Goal: Task Accomplishment & Management: Manage account settings

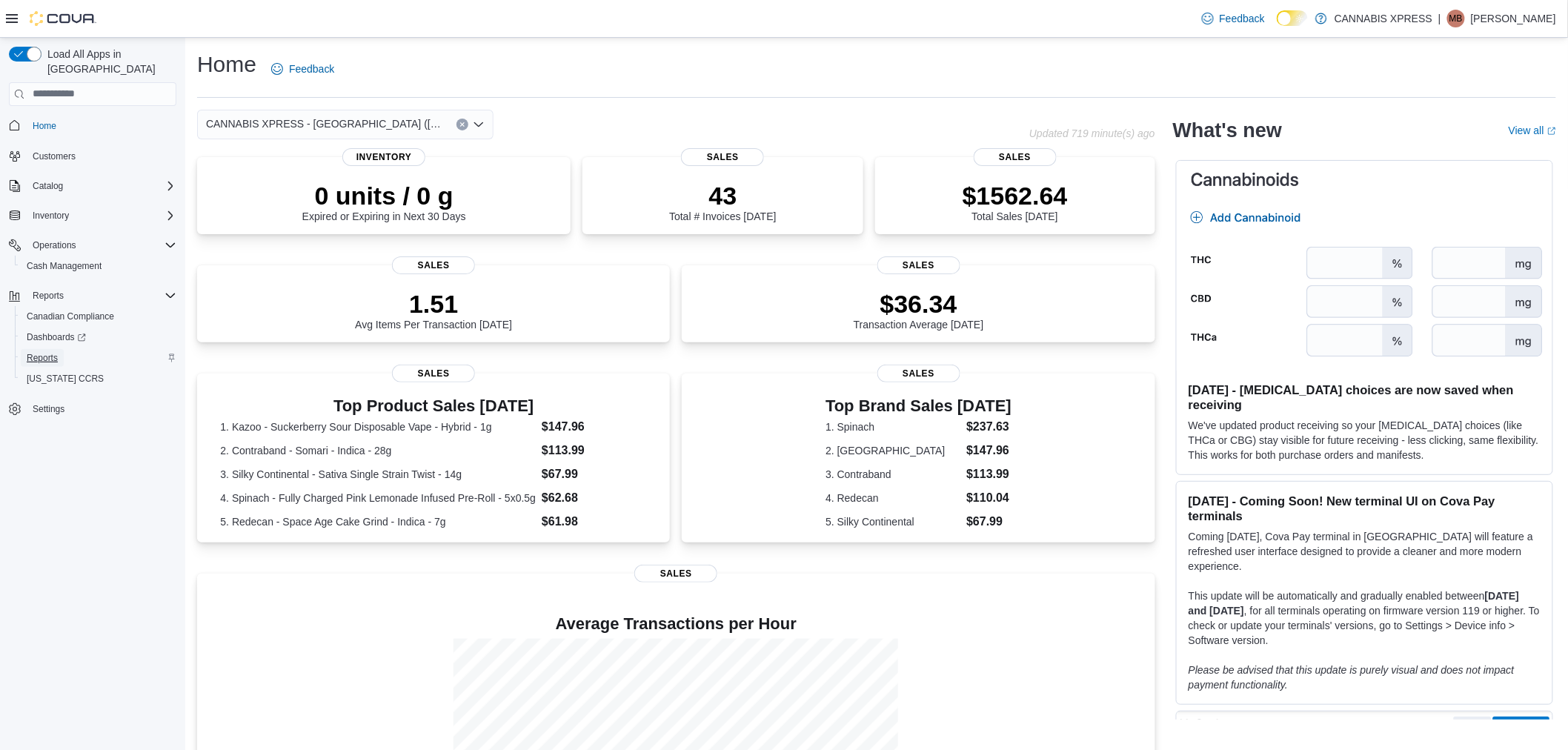
click at [46, 352] on span "Reports" at bounding box center [42, 358] width 31 height 12
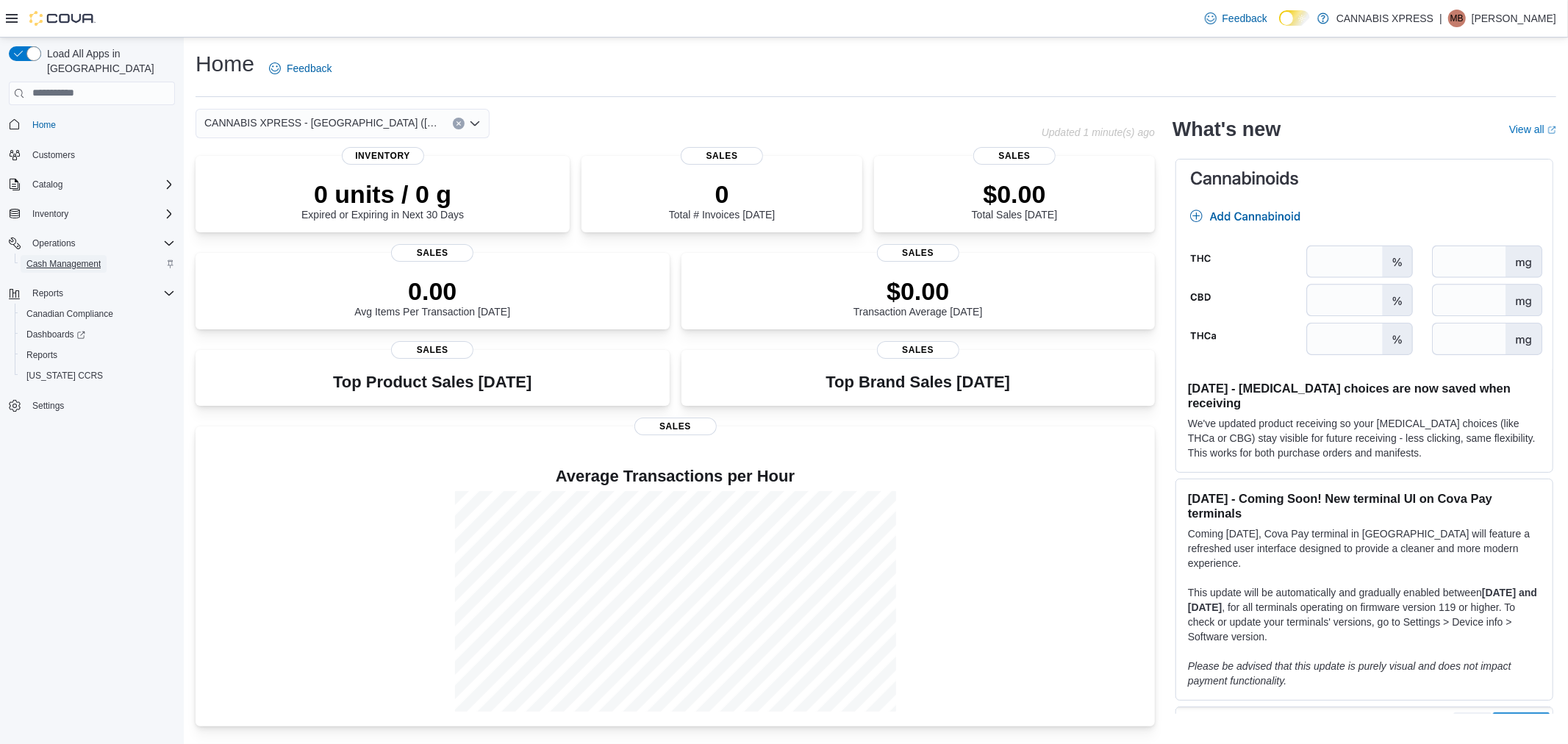
drag, startPoint x: 0, startPoint y: 0, endPoint x: 71, endPoint y: 253, distance: 262.8
click at [71, 258] on span "Cash Management" at bounding box center [63, 264] width 74 height 12
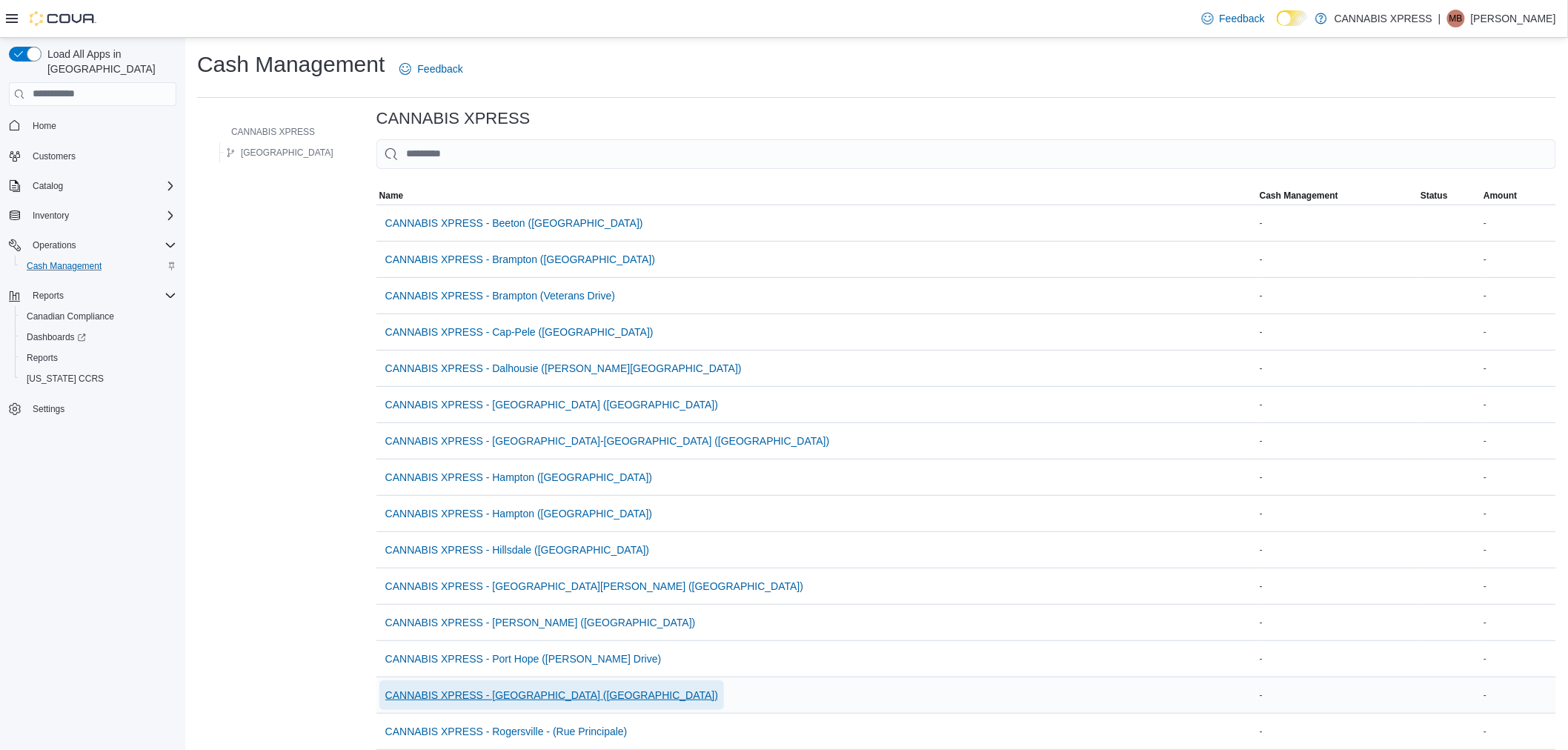
click at [505, 694] on span "CANNABIS XPRESS - [GEOGRAPHIC_DATA] ([GEOGRAPHIC_DATA])" at bounding box center [551, 695] width 333 height 15
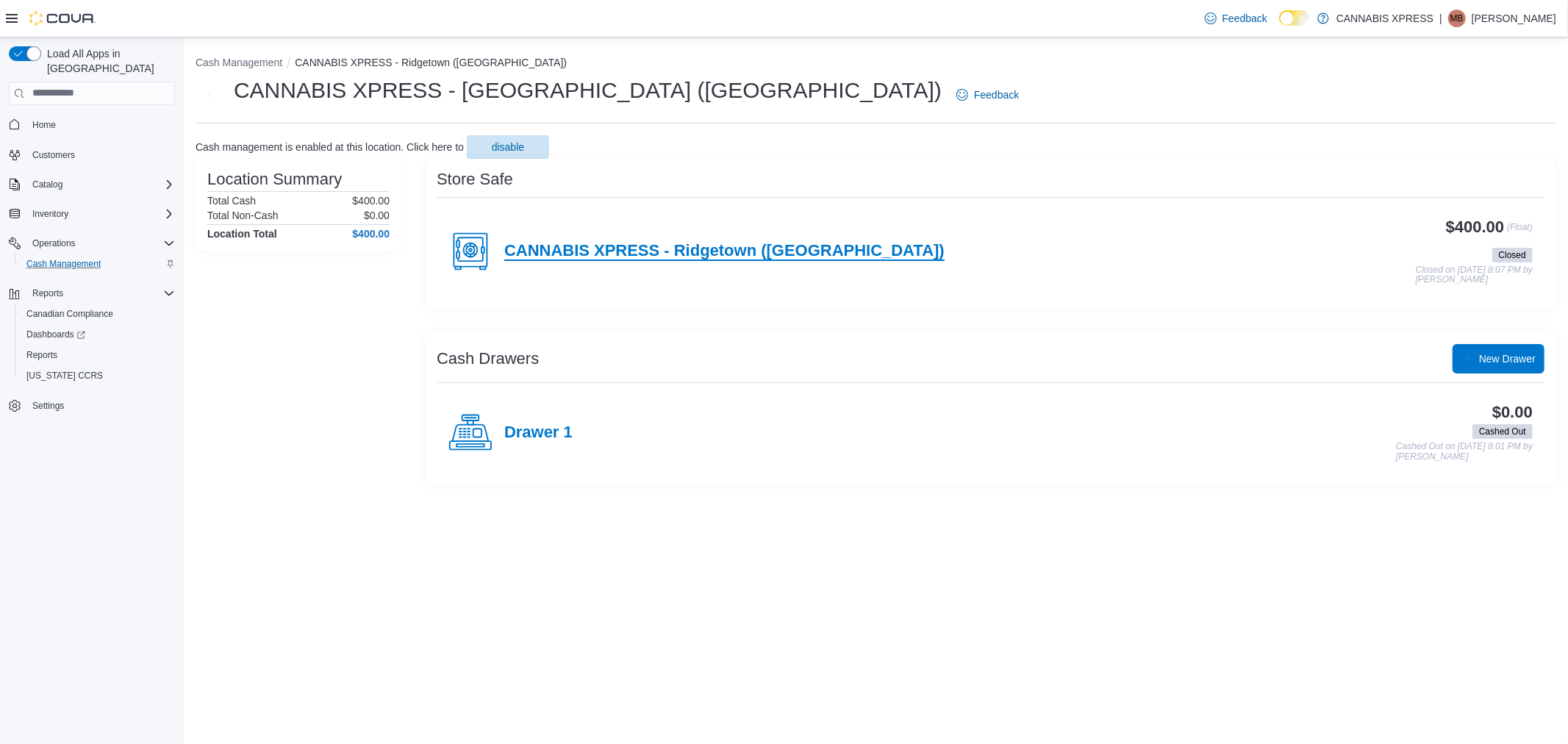
click at [619, 249] on h4 "CANNABIS XPRESS - Ridgetown ([GEOGRAPHIC_DATA])" at bounding box center [723, 252] width 440 height 19
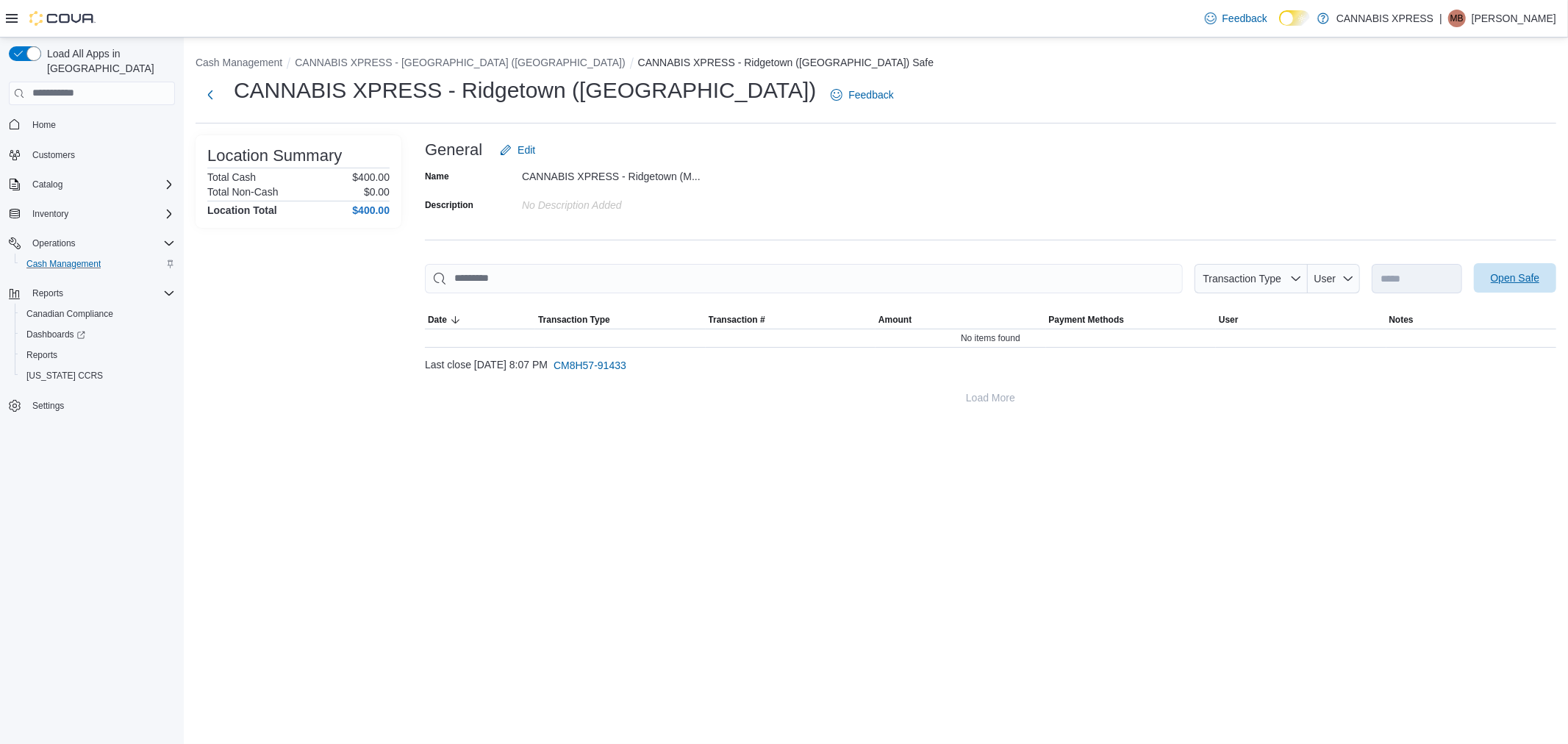
click at [1515, 272] on span "Open Safe" at bounding box center [1514, 278] width 49 height 14
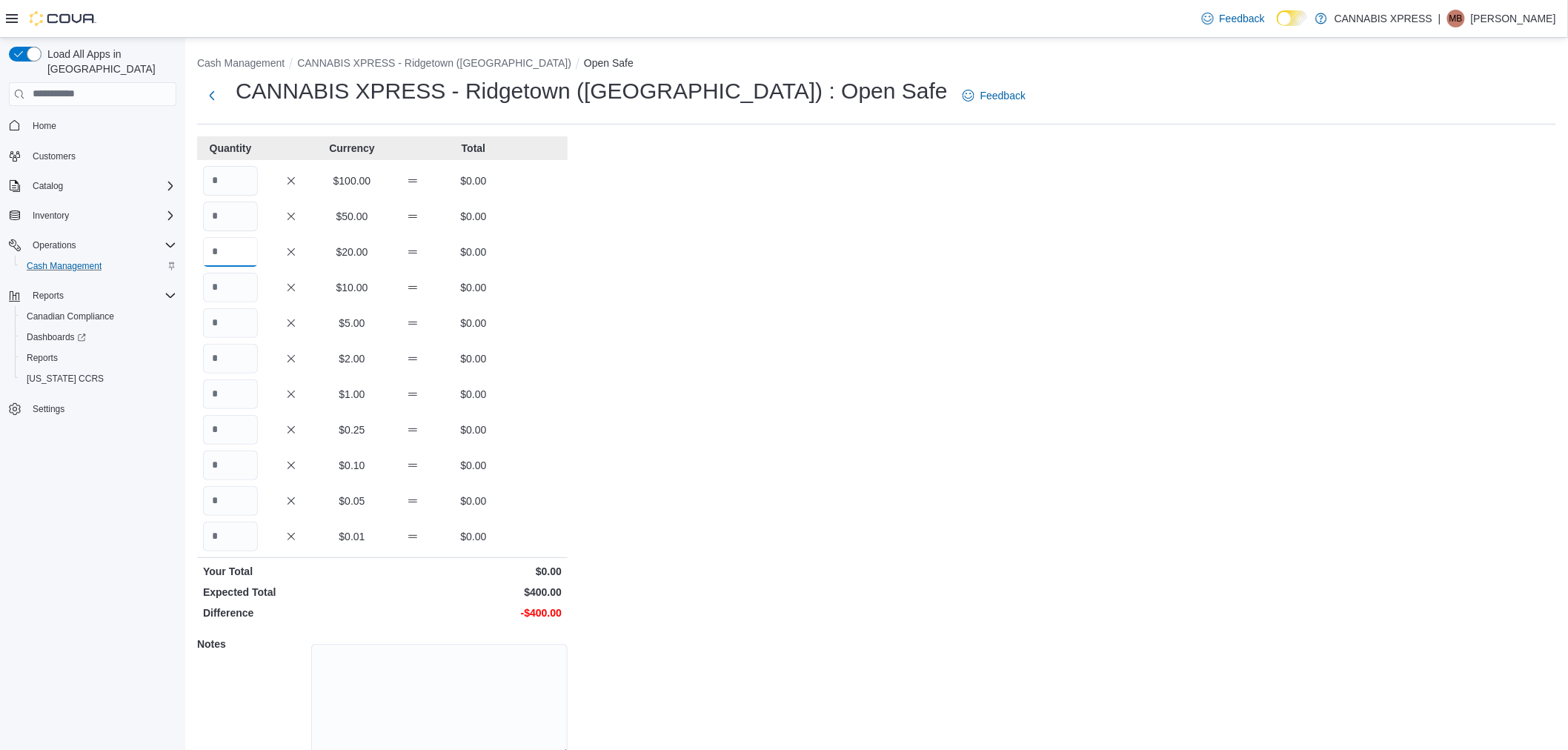
click at [245, 261] on input "Quantity" at bounding box center [230, 252] width 54 height 30
type input "*"
type input "**"
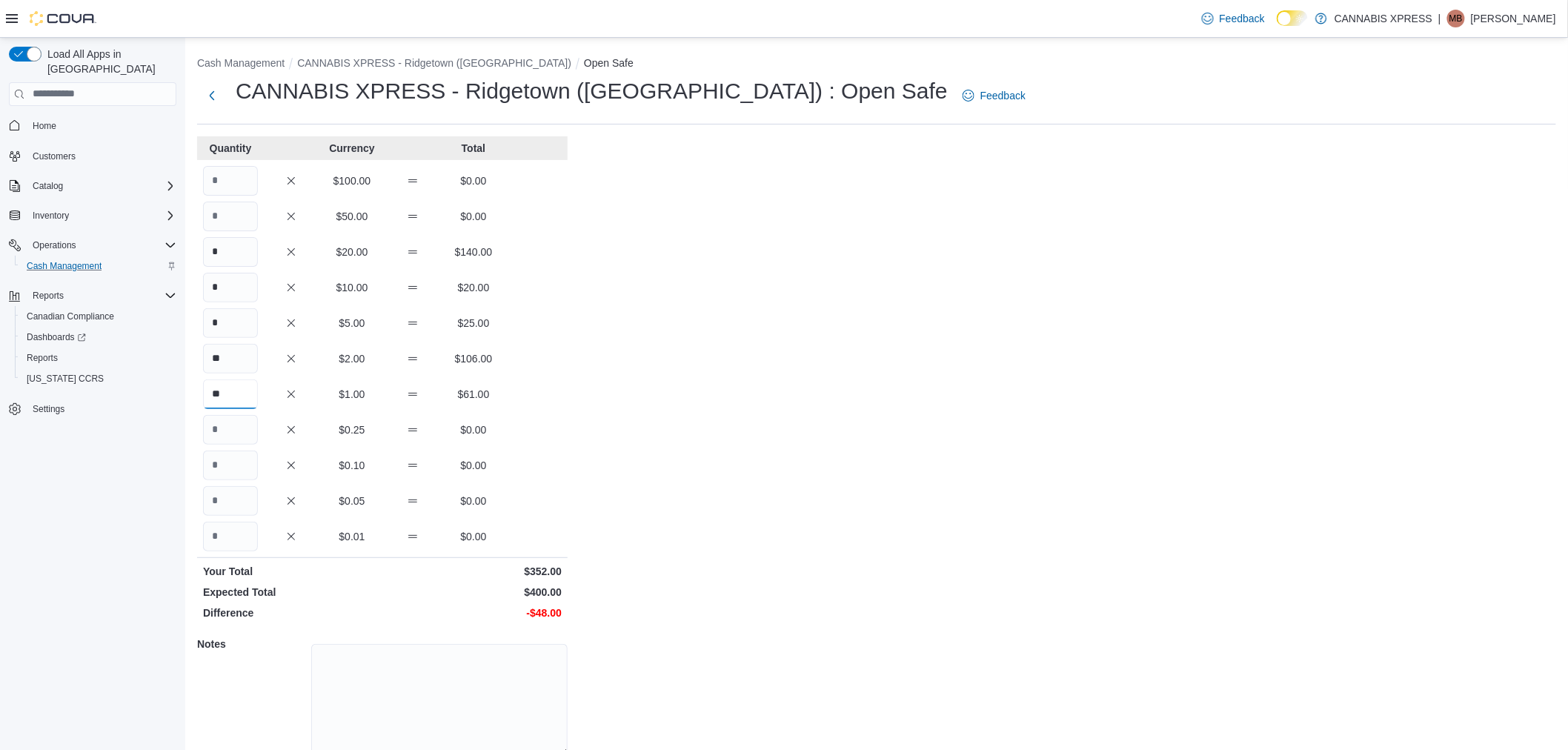
type input "**"
type input "***"
type input "**"
click at [648, 604] on div "Cash Management CANNABIS XPRESS - Ridgetown (Main St) Open Safe CANNABIS XPRESS…" at bounding box center [877, 425] width 1383 height 773
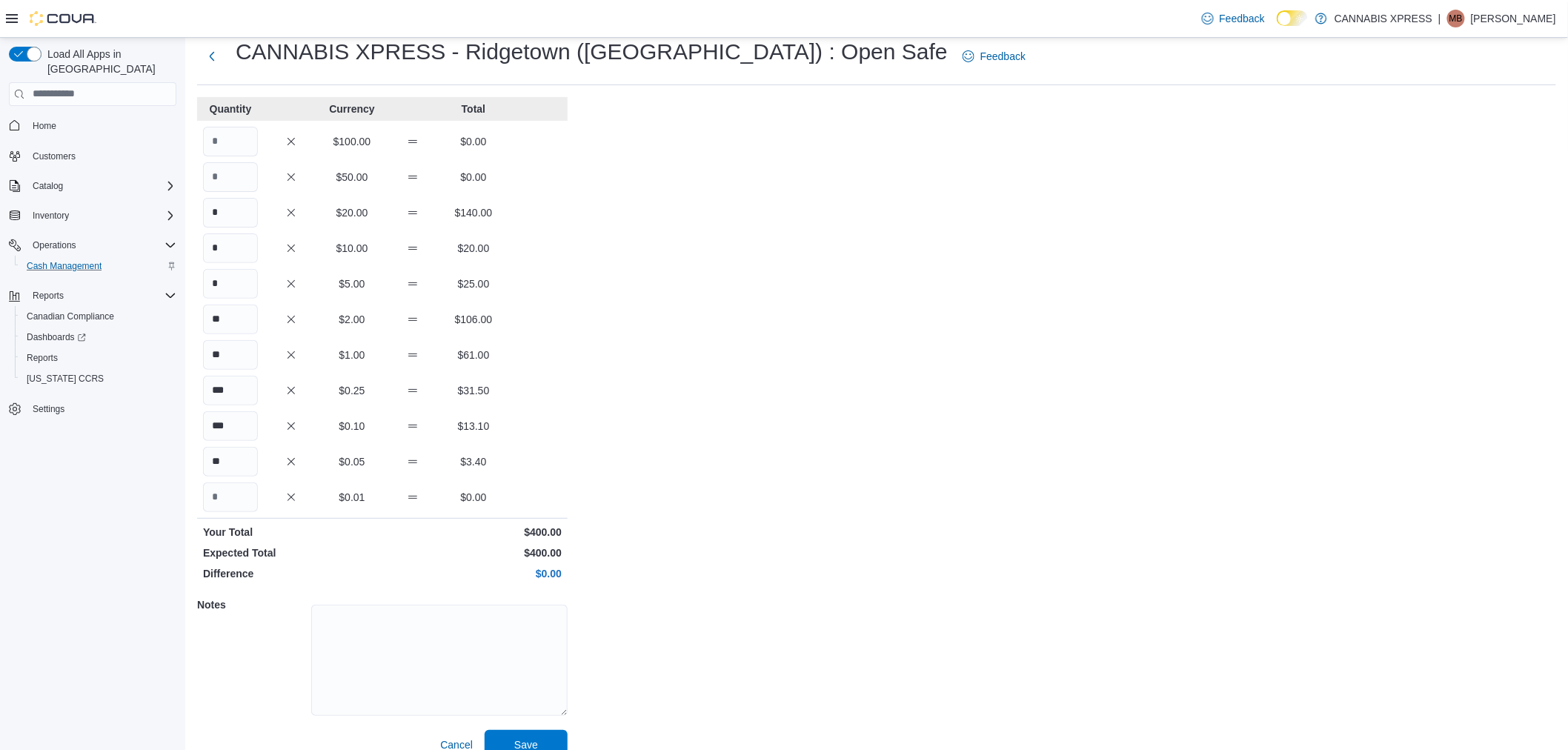
scroll to position [61, 0]
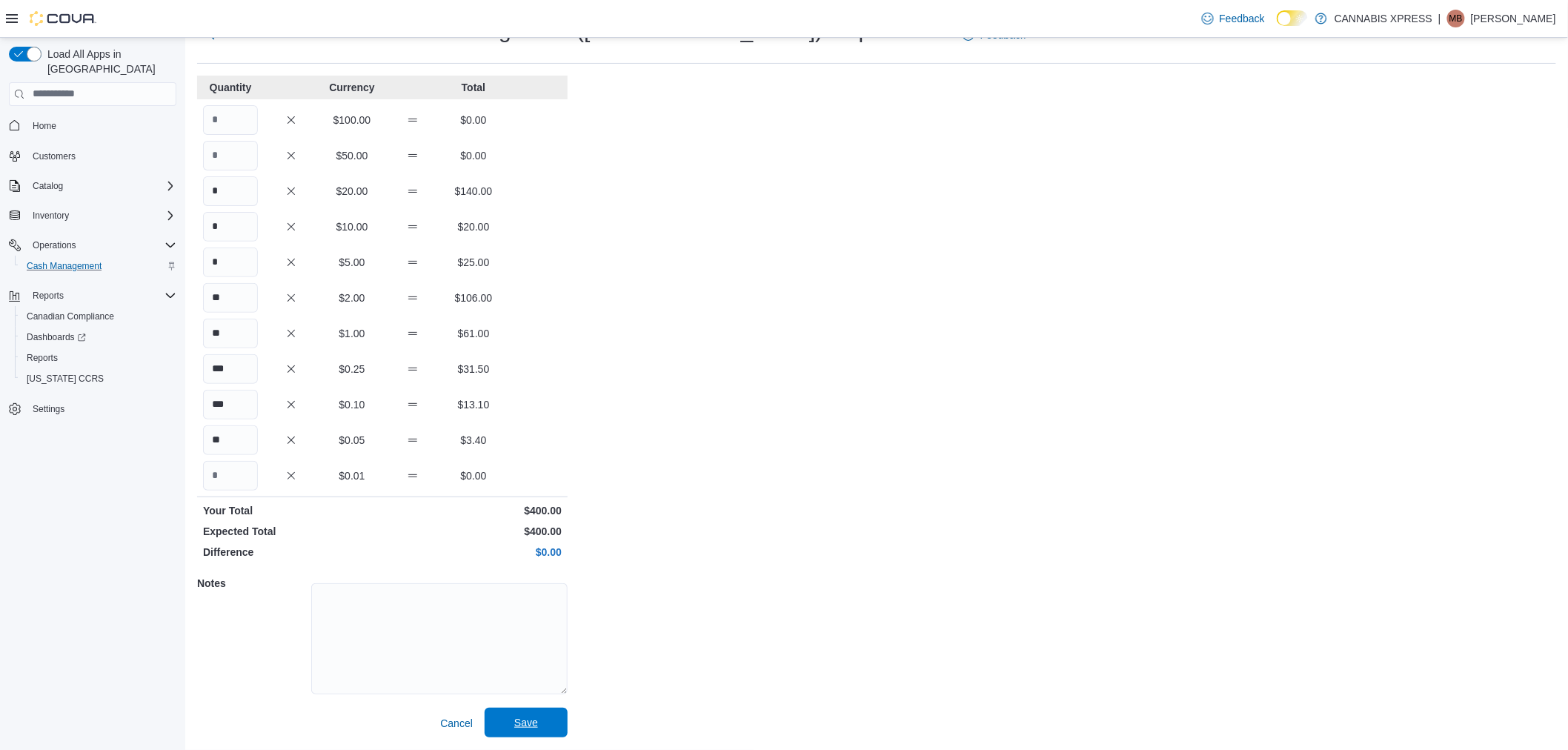
click at [528, 722] on span "Save" at bounding box center [526, 722] width 23 height 15
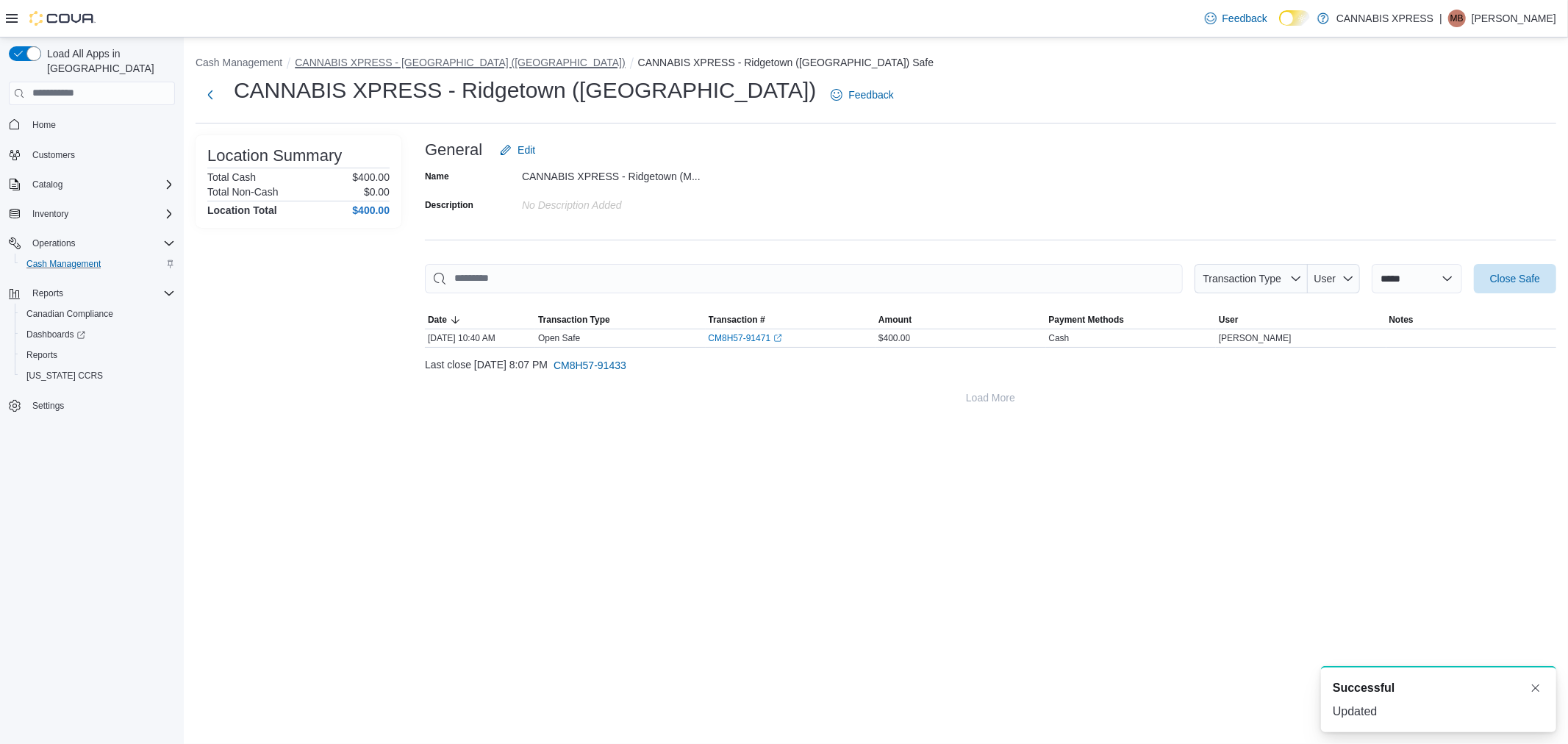
click at [494, 66] on button "CANNABIS XPRESS - [GEOGRAPHIC_DATA] ([GEOGRAPHIC_DATA])" at bounding box center [459, 63] width 330 height 12
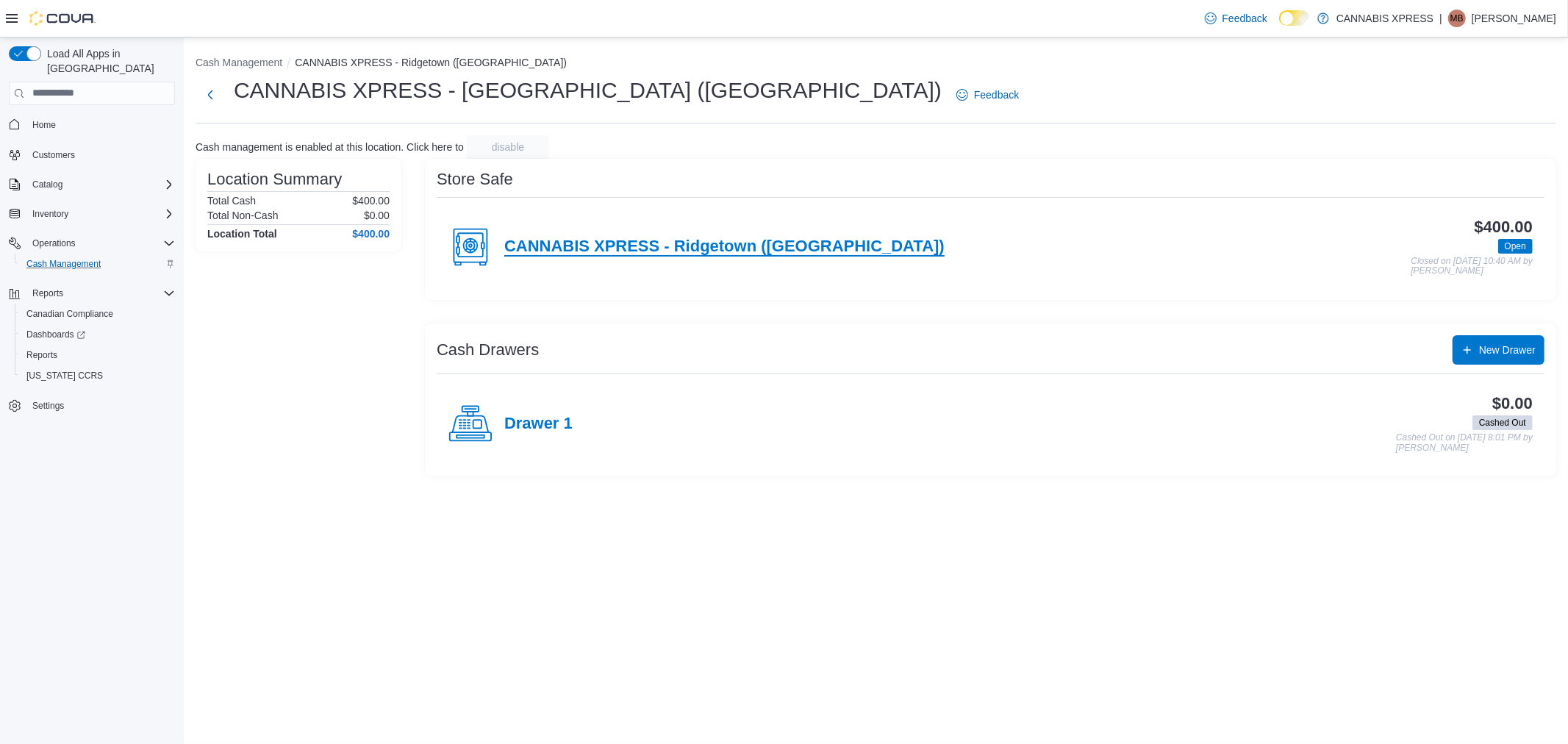
click at [654, 237] on h4 "CANNABIS XPRESS - Ridgetown (Main St)" at bounding box center [723, 247] width 440 height 19
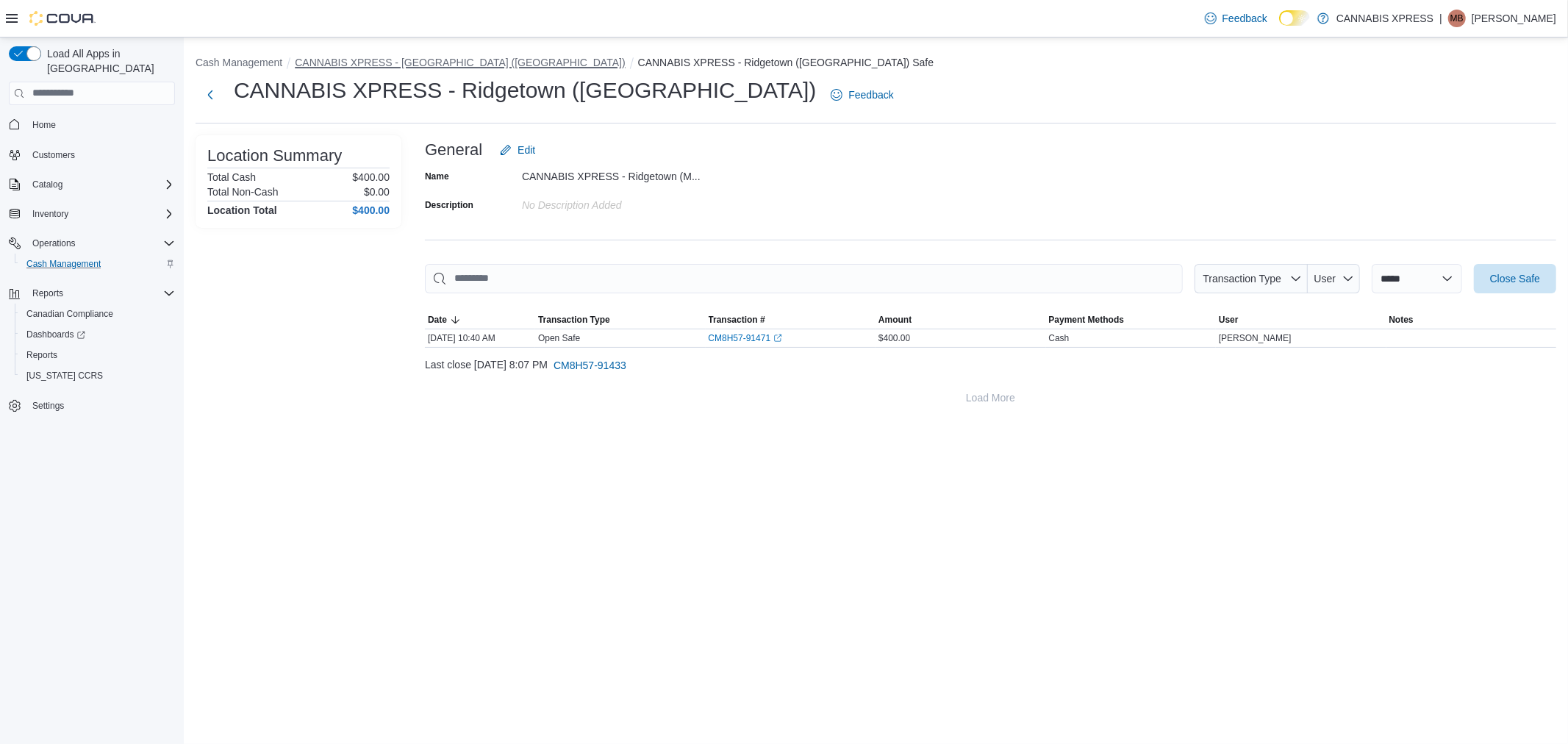
click at [376, 59] on button "CANNABIS XPRESS - [GEOGRAPHIC_DATA] ([GEOGRAPHIC_DATA])" at bounding box center [459, 63] width 330 height 12
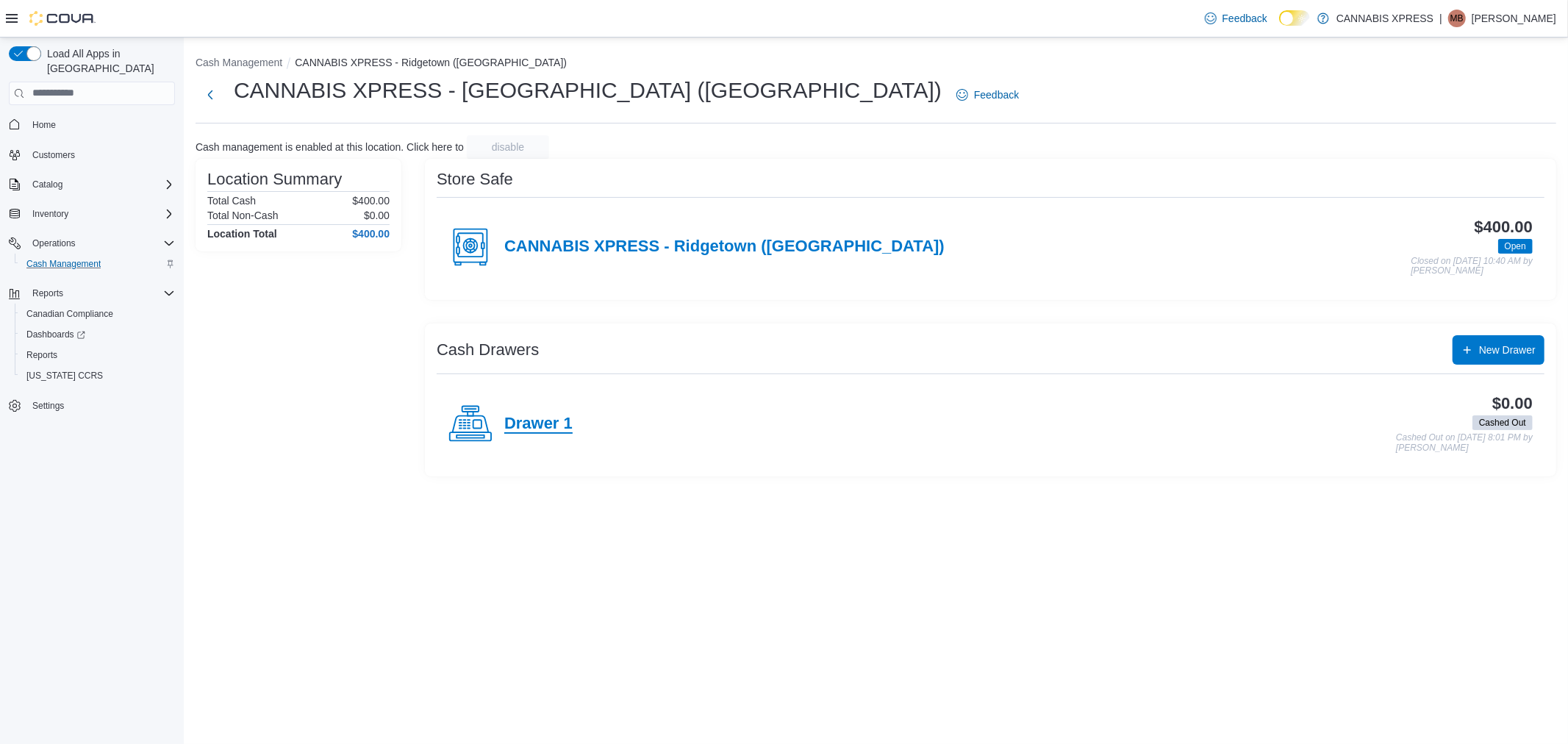
click at [562, 424] on h4 "Drawer 1" at bounding box center [537, 424] width 68 height 19
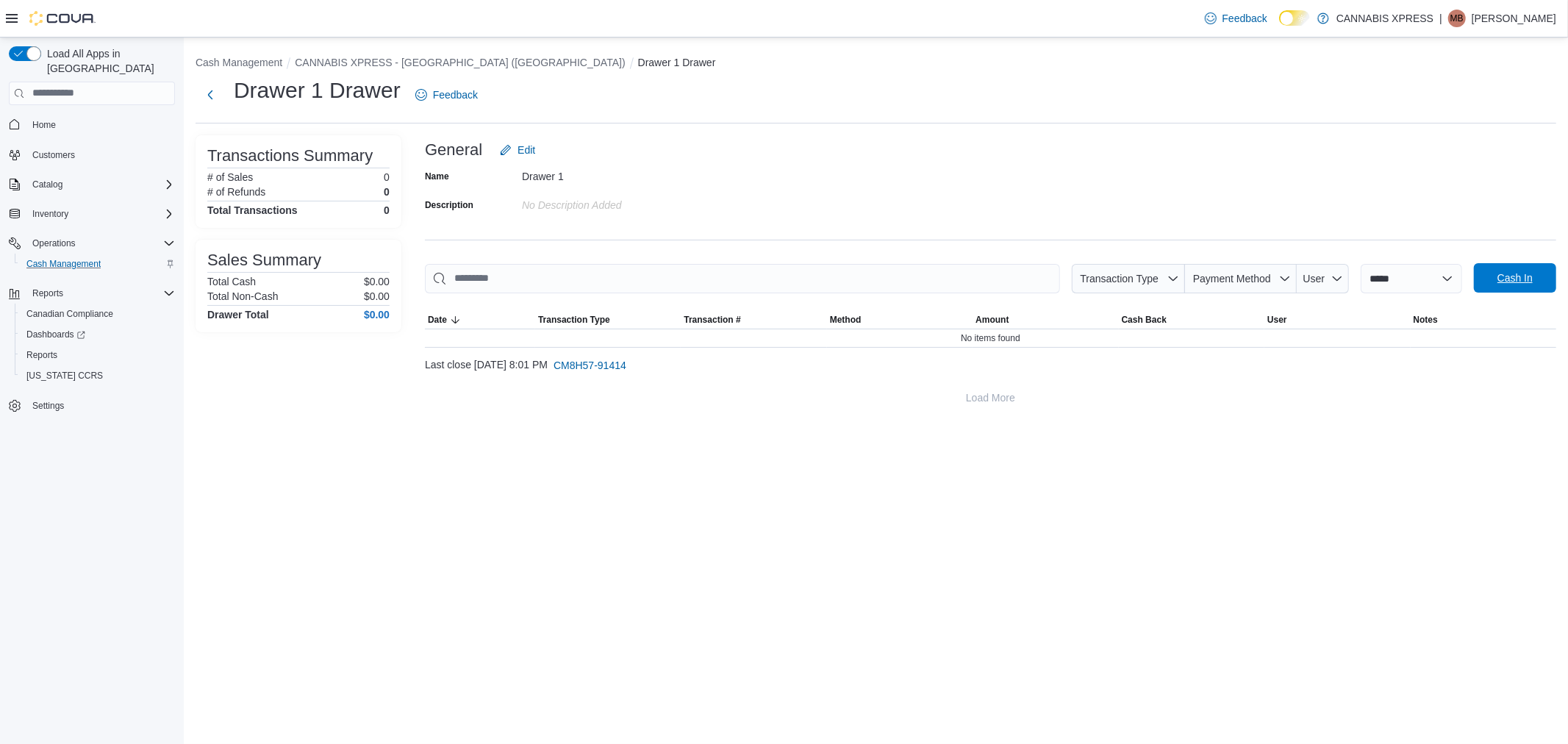
click at [1526, 272] on span "Cash In" at bounding box center [1514, 278] width 36 height 14
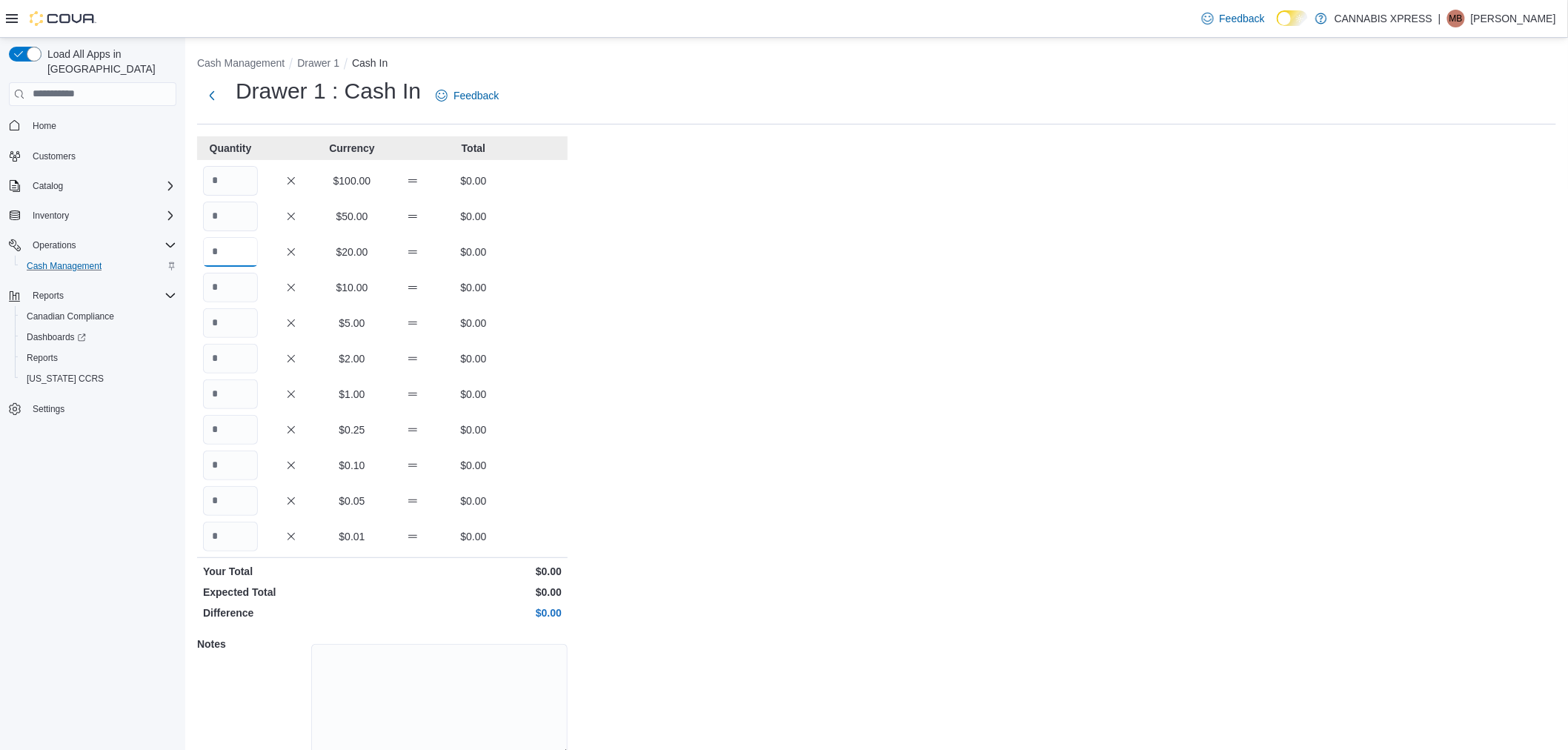
click at [219, 253] on input "Quantity" at bounding box center [230, 252] width 54 height 30
type input "*"
type input "**"
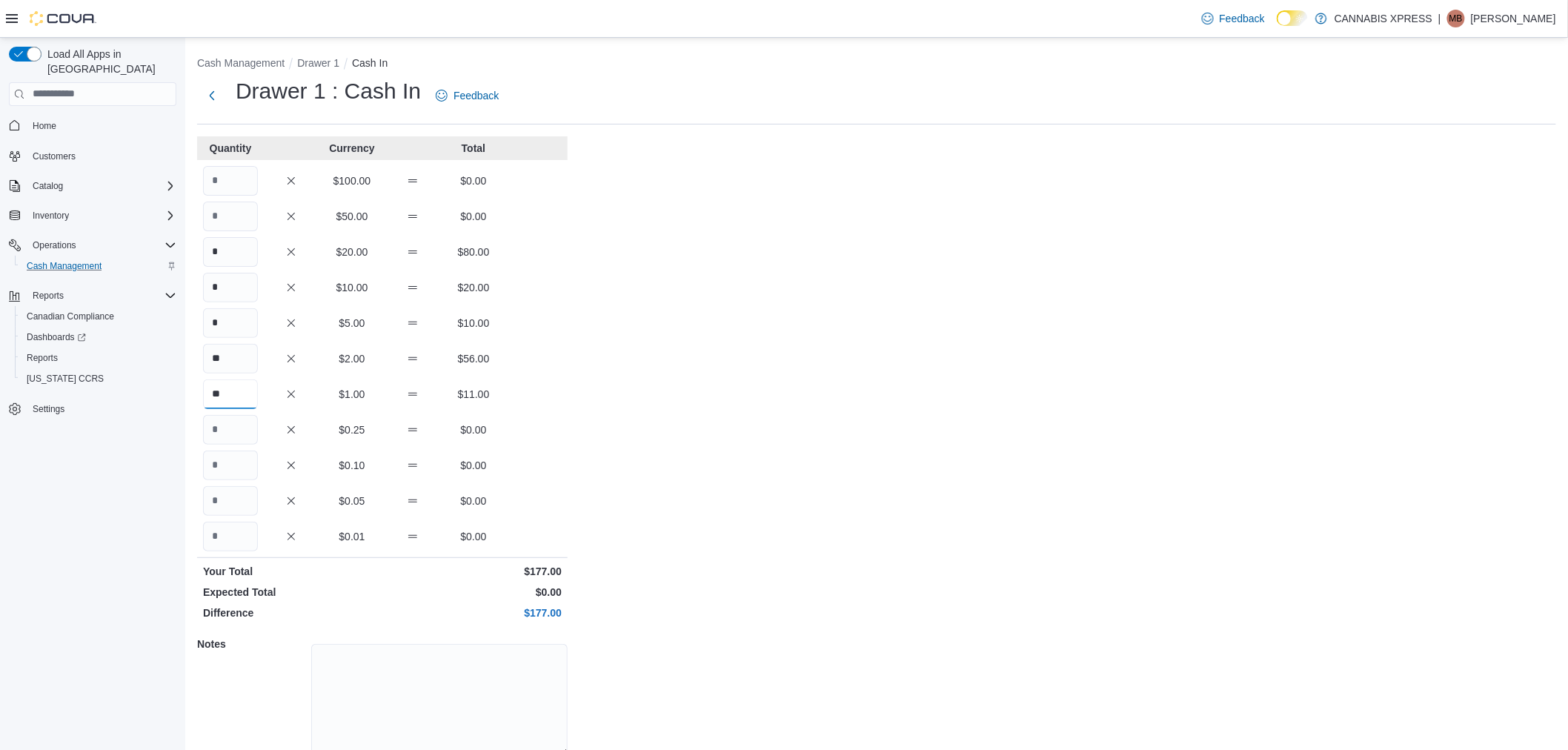
type input "**"
click at [578, 457] on div "Cash Management Drawer 1 Cash In Drawer 1 : Cash In Feedback Quantity Currency …" at bounding box center [877, 425] width 1383 height 773
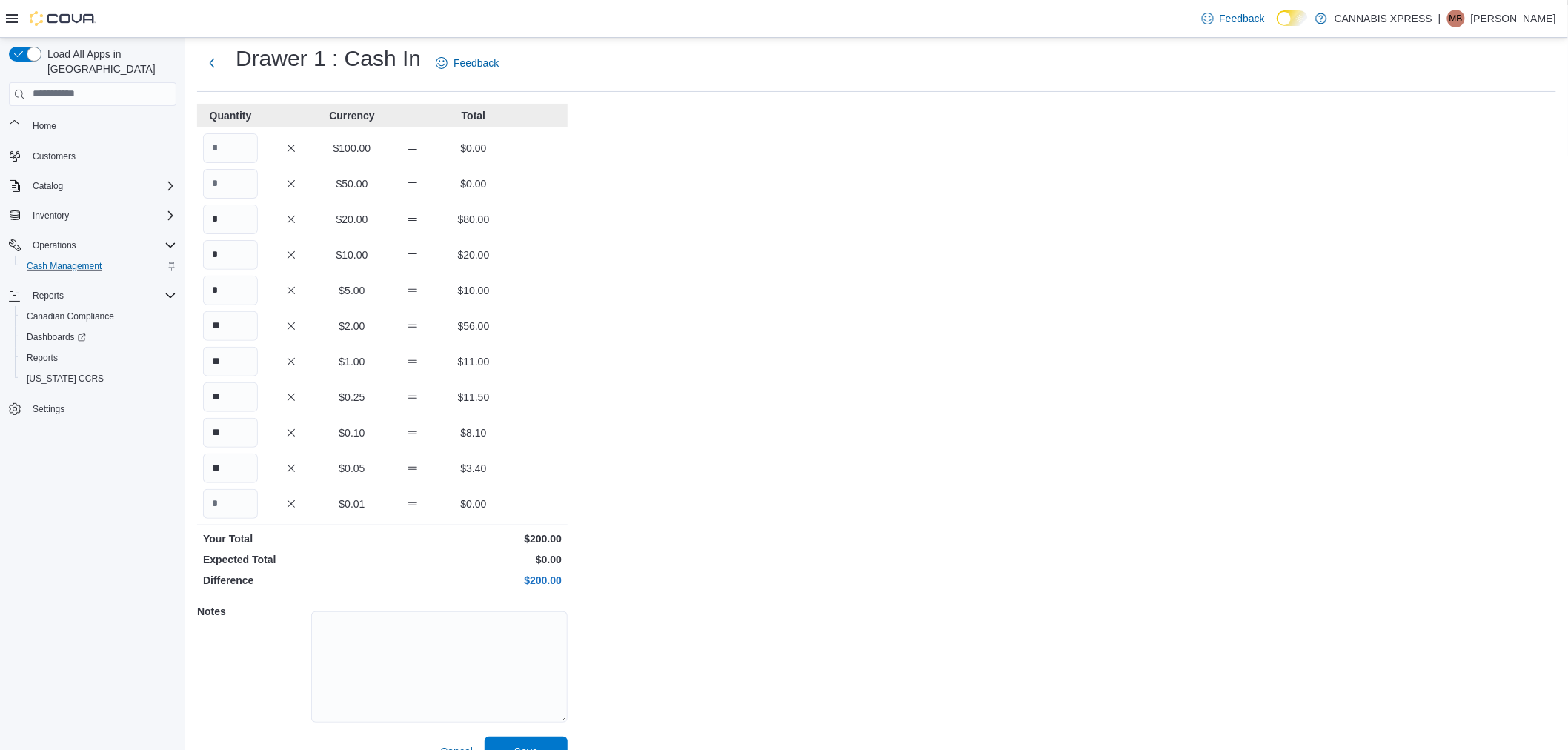
scroll to position [61, 0]
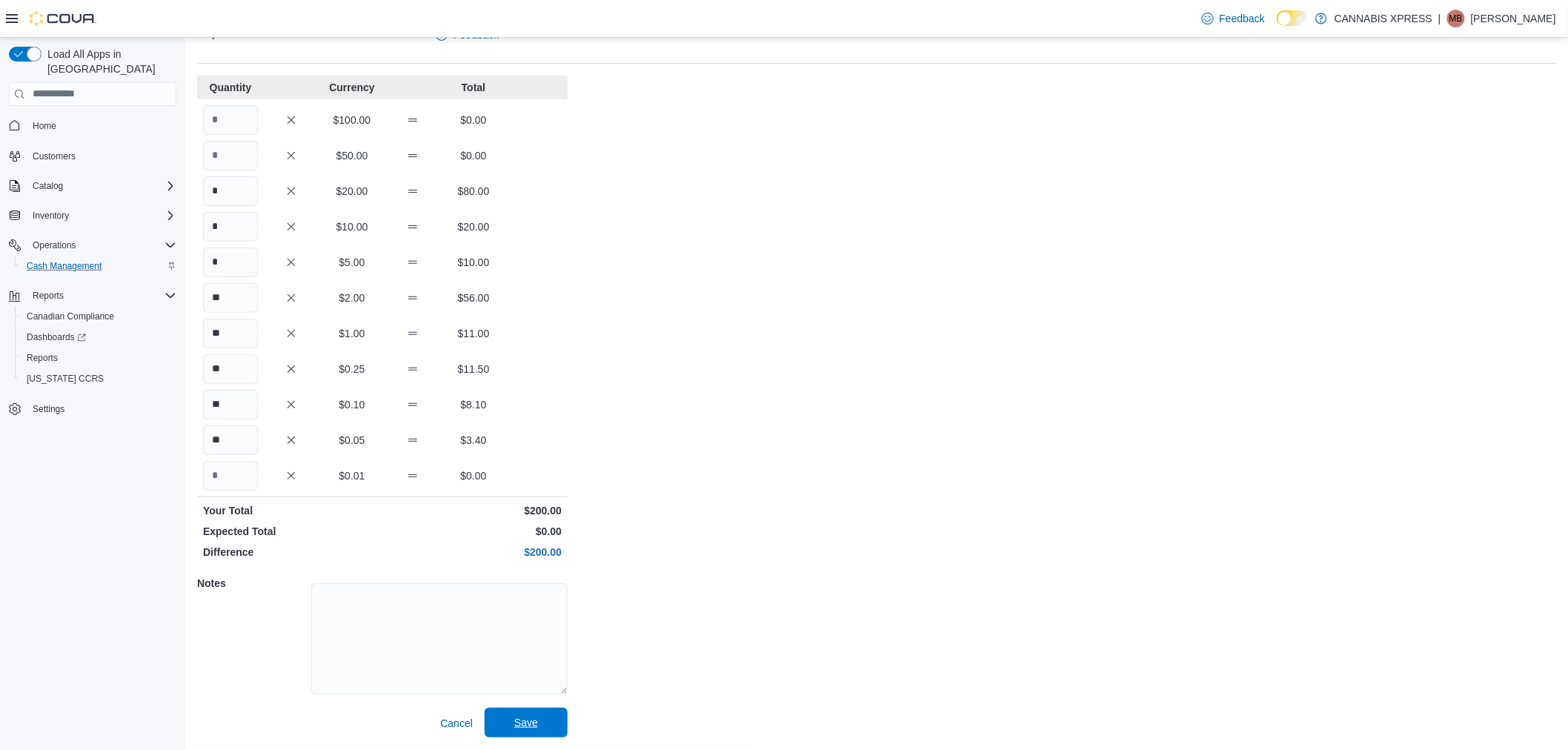
click at [550, 717] on span "Save" at bounding box center [525, 723] width 65 height 30
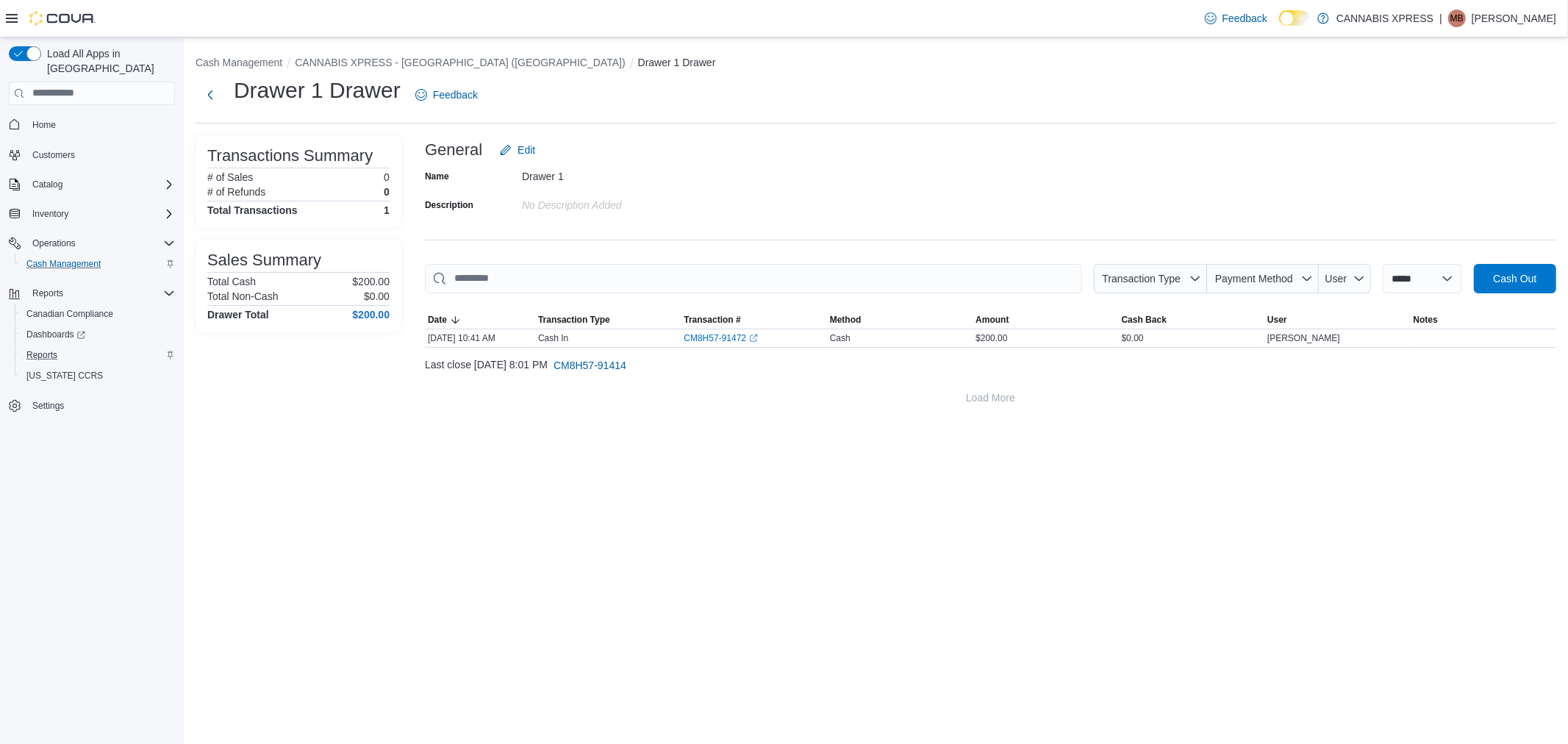
click at [65, 346] on div "Reports" at bounding box center [97, 355] width 154 height 17
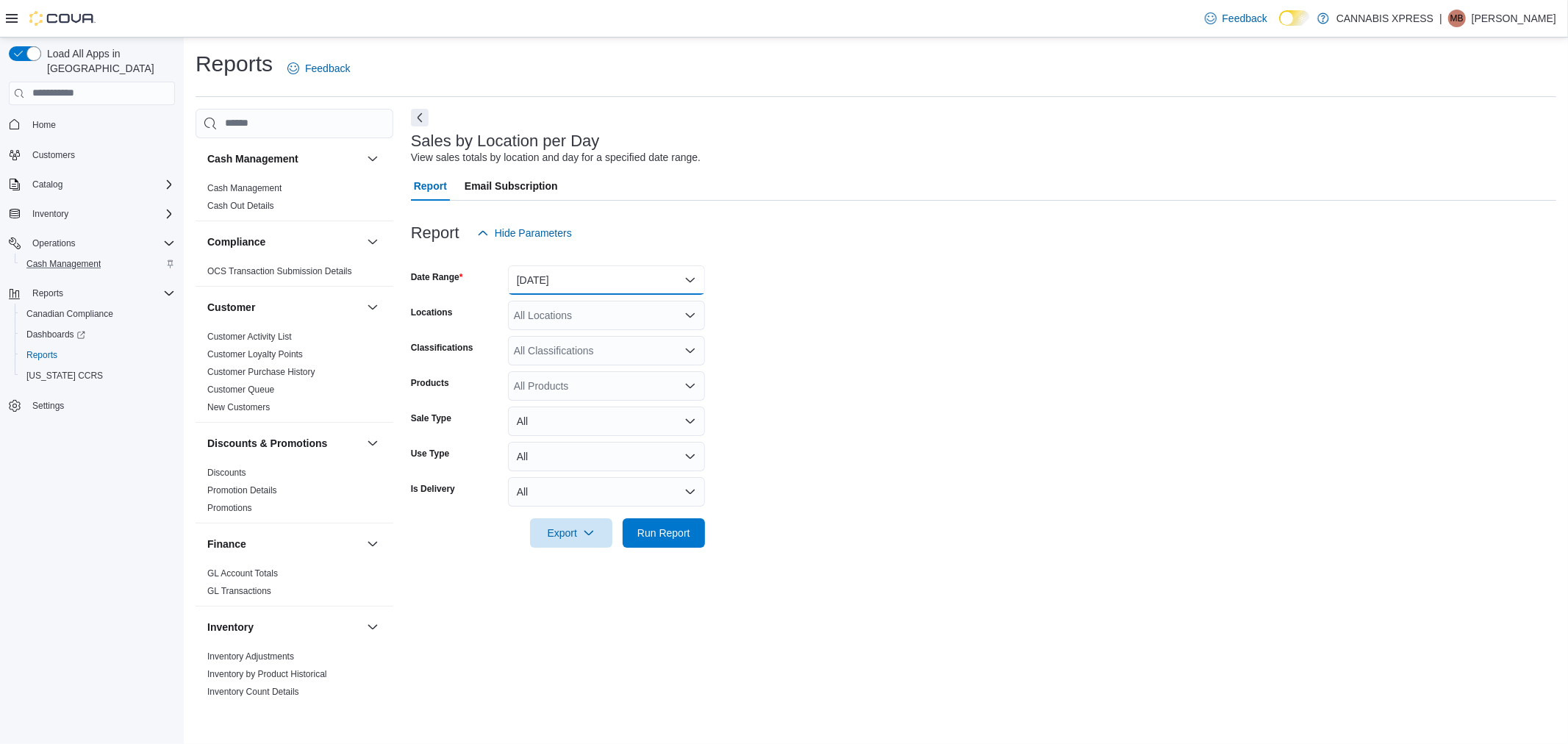
click at [625, 270] on button "Yesterday" at bounding box center [606, 279] width 197 height 30
click at [618, 328] on button "Today" at bounding box center [606, 339] width 197 height 30
click at [611, 309] on div "All Locations" at bounding box center [606, 315] width 197 height 30
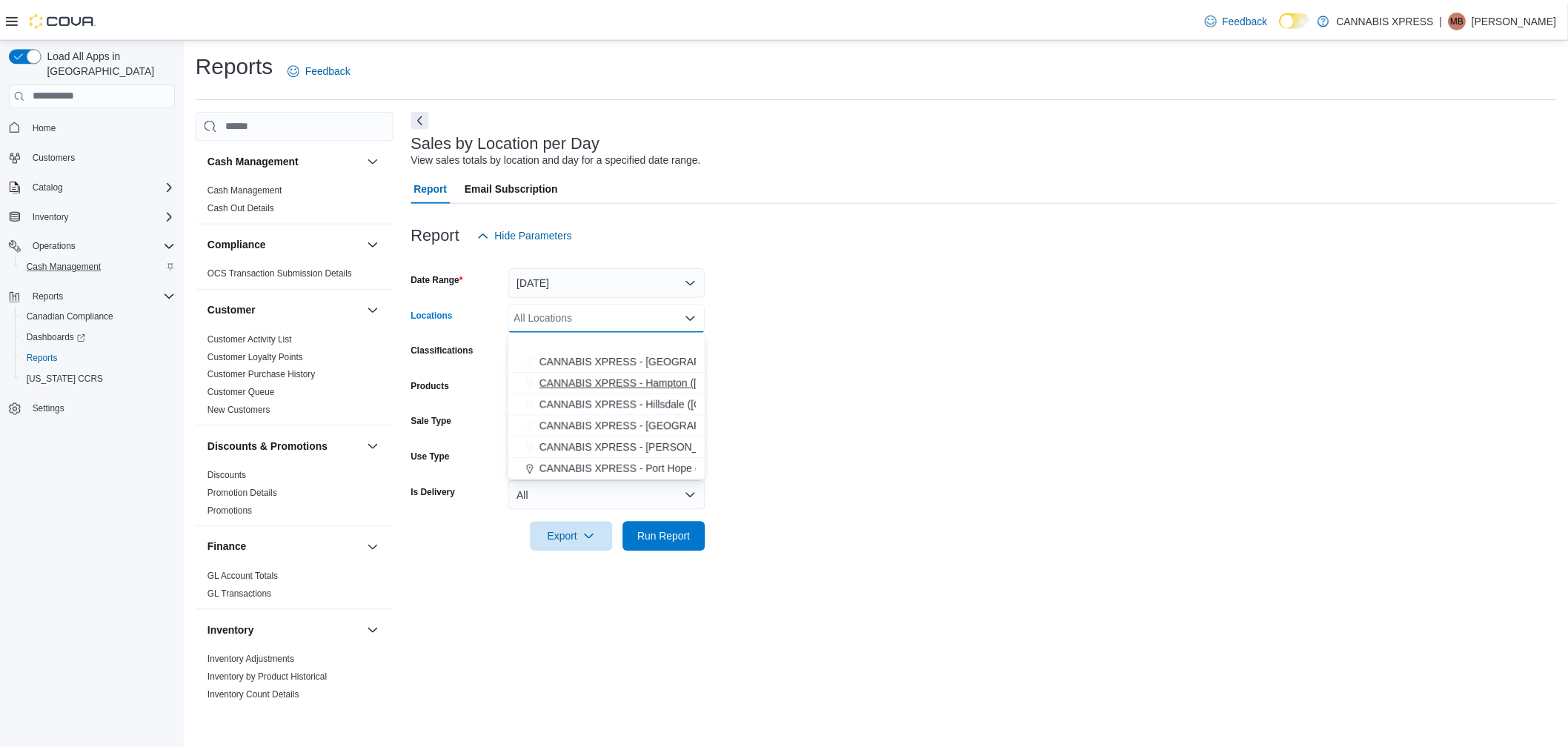
scroll to position [164, 0]
click at [609, 393] on span "CANNABIS XPRESS - [GEOGRAPHIC_DATA] ([GEOGRAPHIC_DATA])" at bounding box center [710, 392] width 333 height 15
click at [665, 528] on span "Run Report" at bounding box center [668, 536] width 65 height 30
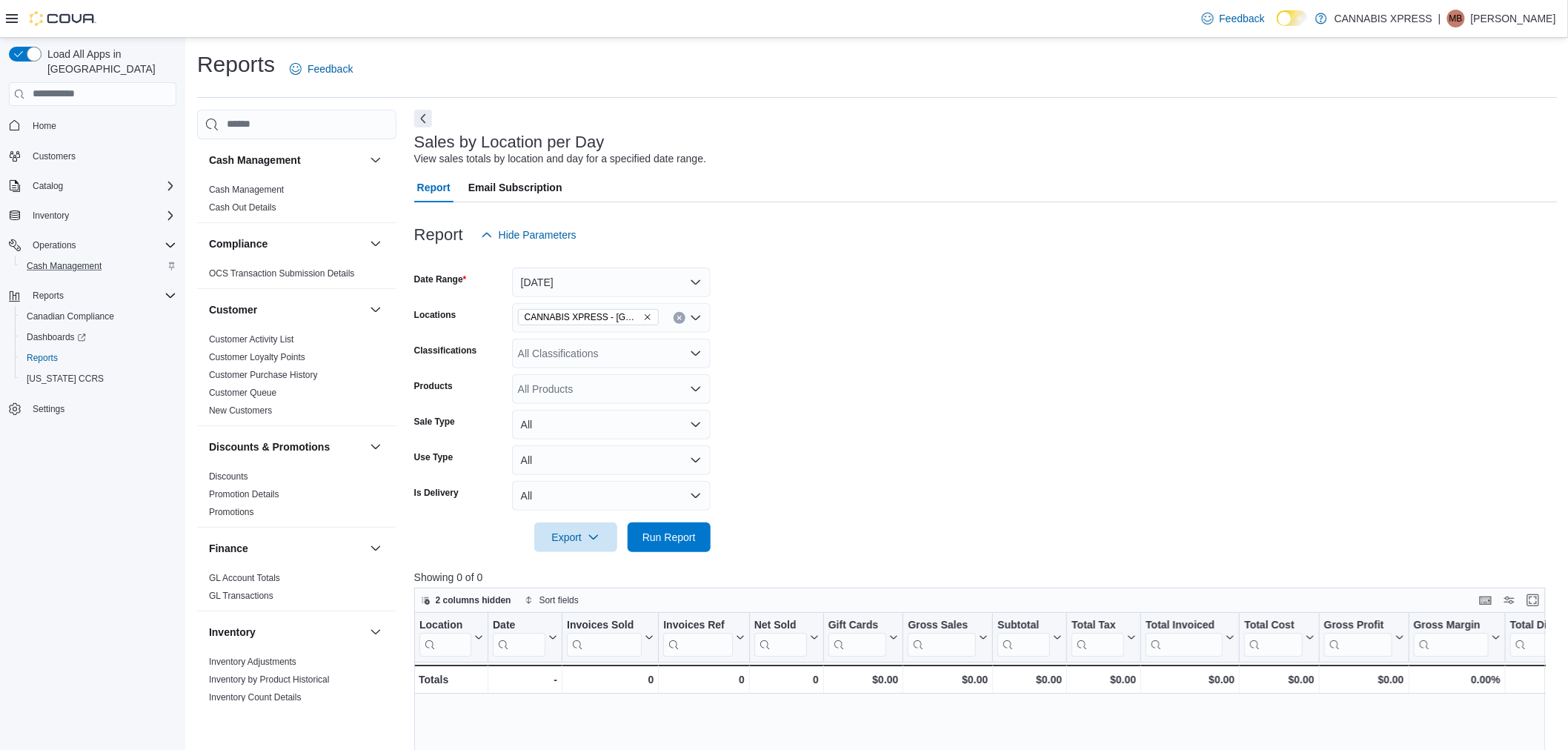
scroll to position [83, 0]
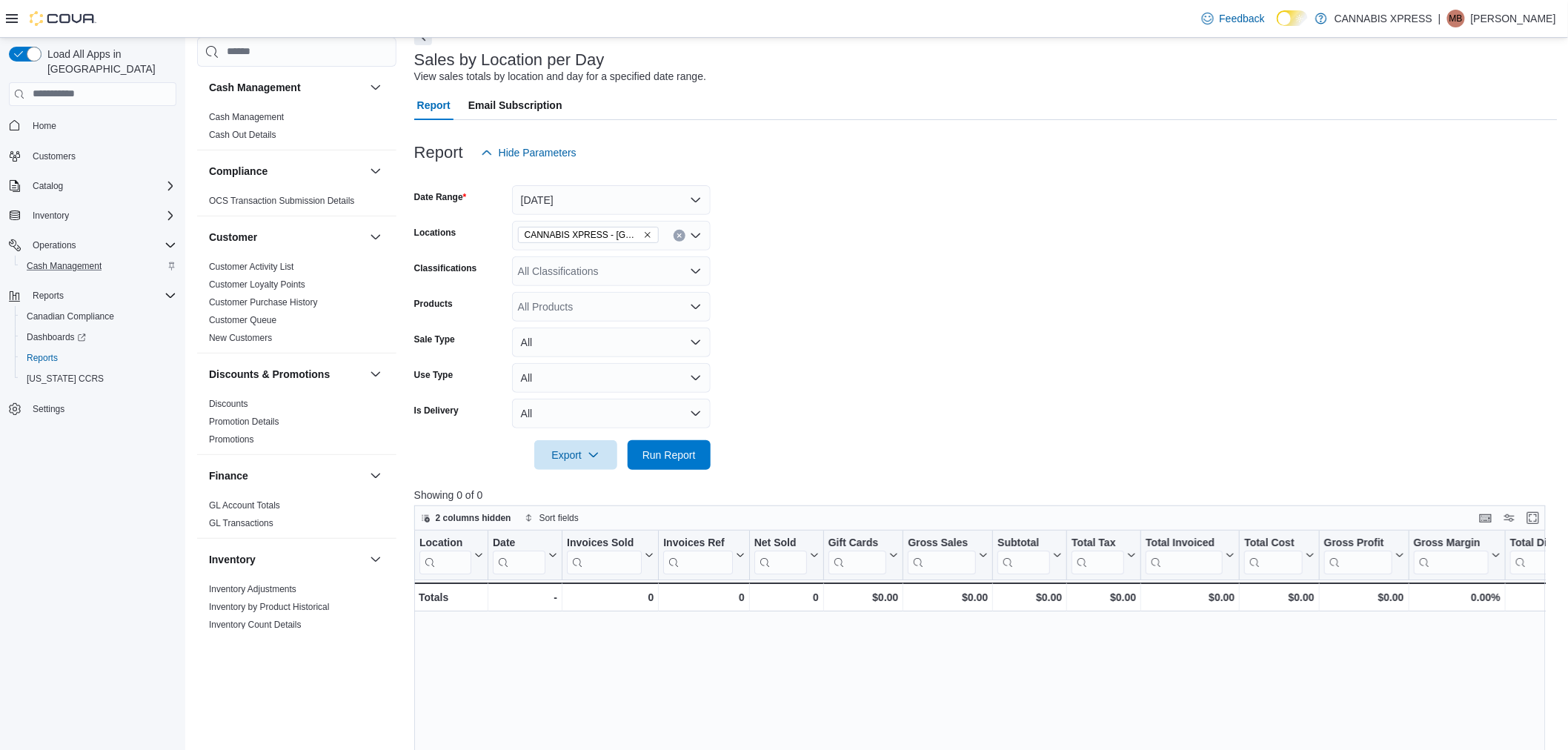
click at [678, 235] on icon "Clear input" at bounding box center [679, 235] width 4 height 4
click at [854, 400] on form "Date Range Today Locations All Locations Classifications All Classifications Pr…" at bounding box center [985, 318] width 1143 height 302
click at [699, 453] on span "Run Report" at bounding box center [668, 454] width 65 height 30
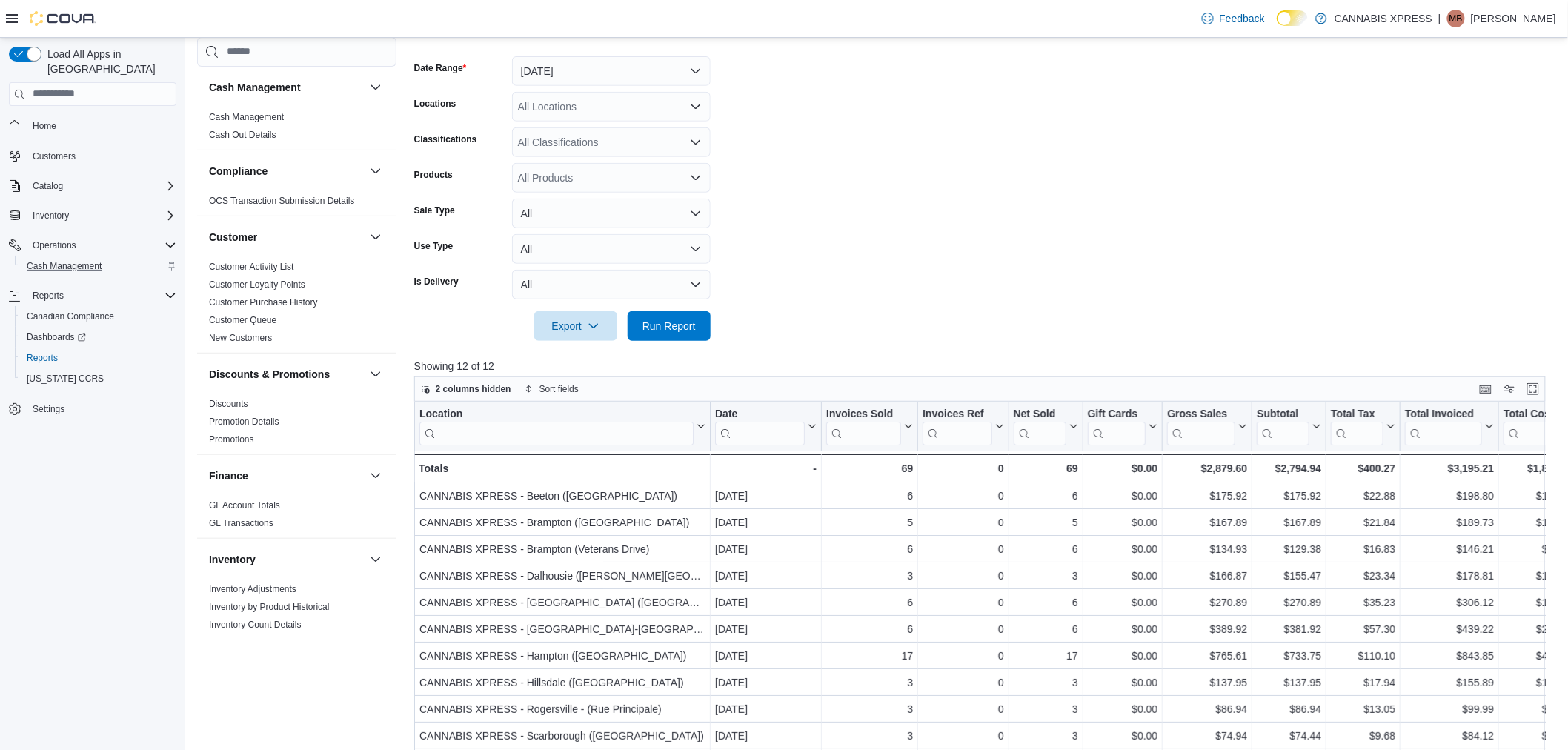
scroll to position [412, 0]
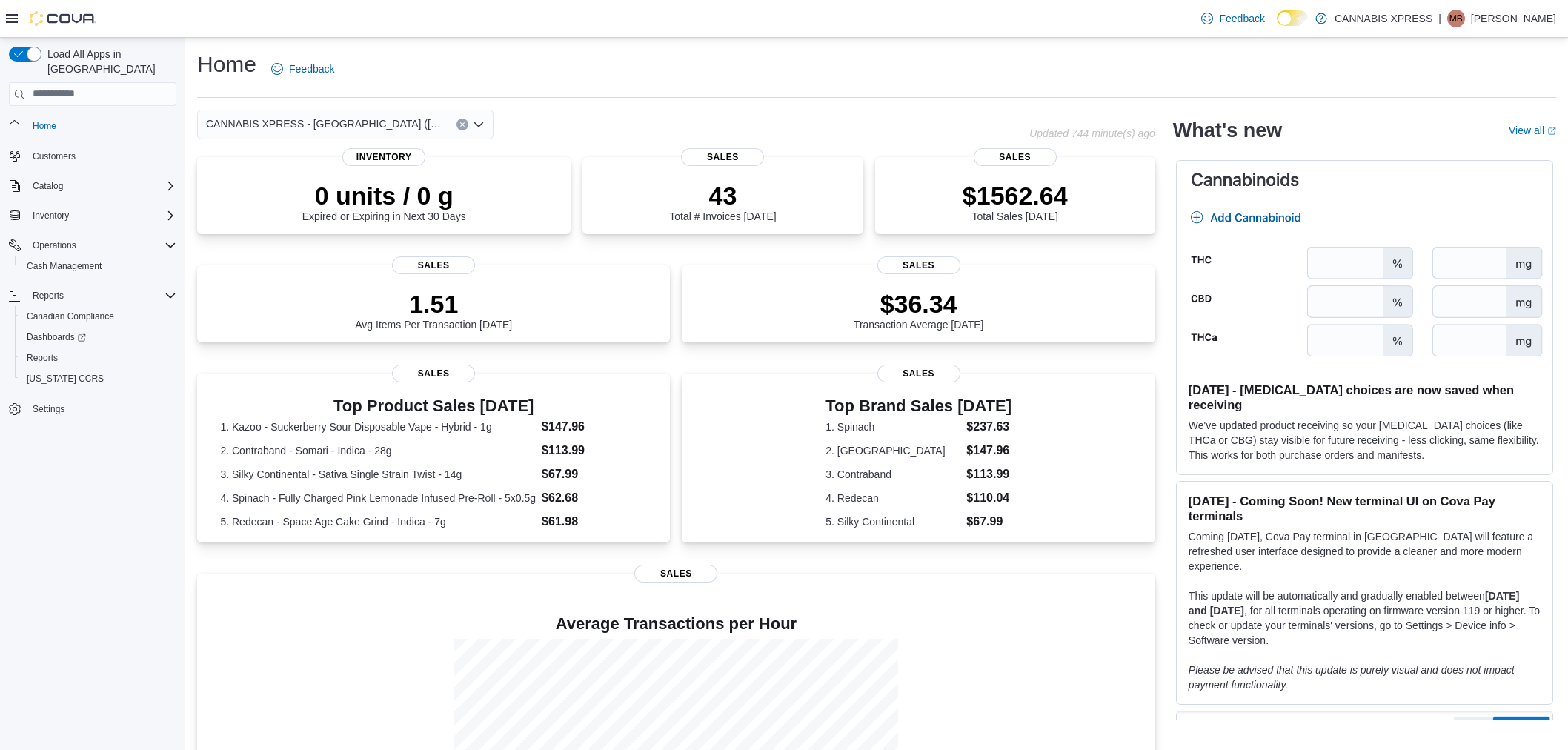
click at [41, 120] on span "Home" at bounding box center [45, 126] width 23 height 12
